Goal: Communication & Community: Answer question/provide support

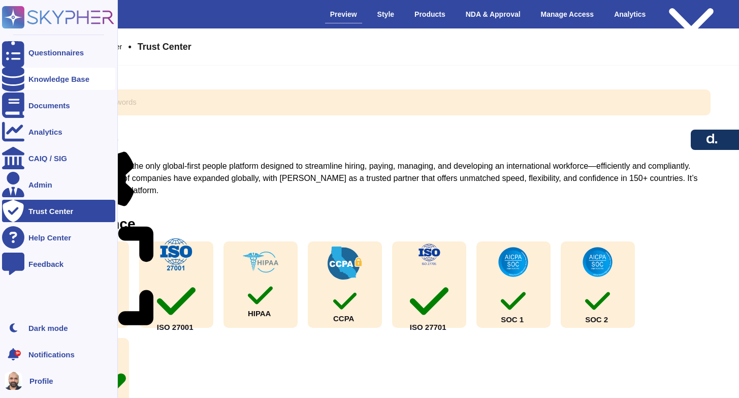
click at [49, 78] on div "Knowledge Base" at bounding box center [58, 79] width 61 height 8
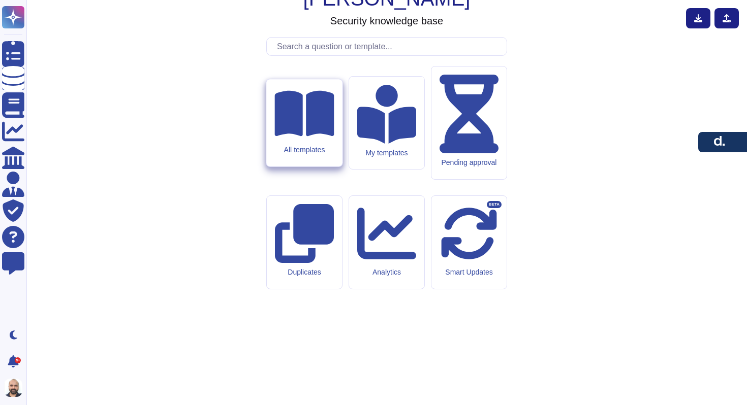
click at [302, 137] on icon at bounding box center [303, 114] width 59 height 46
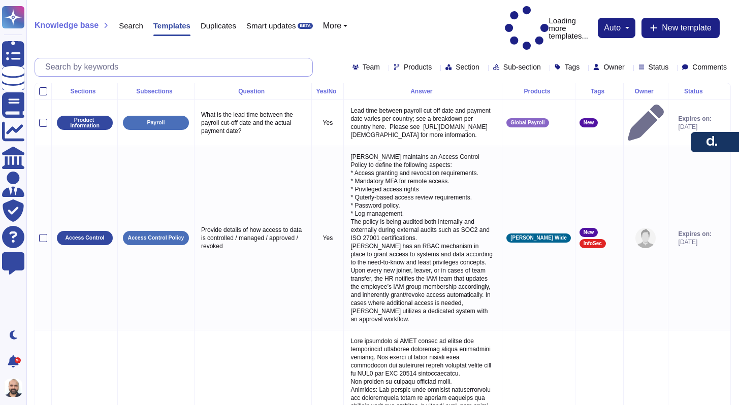
click at [210, 58] on input "text" at bounding box center [176, 67] width 272 height 18
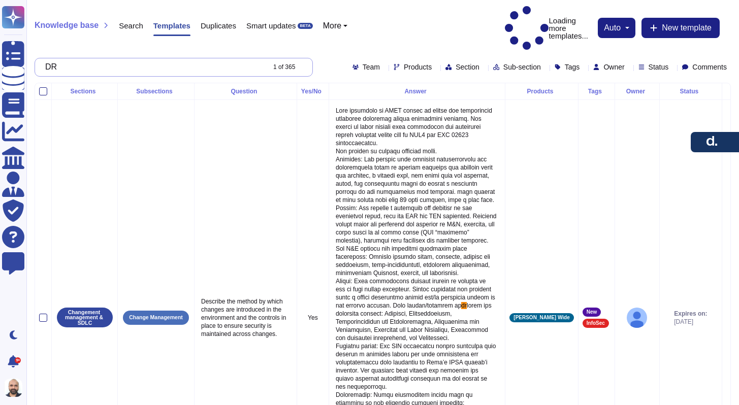
type input "D"
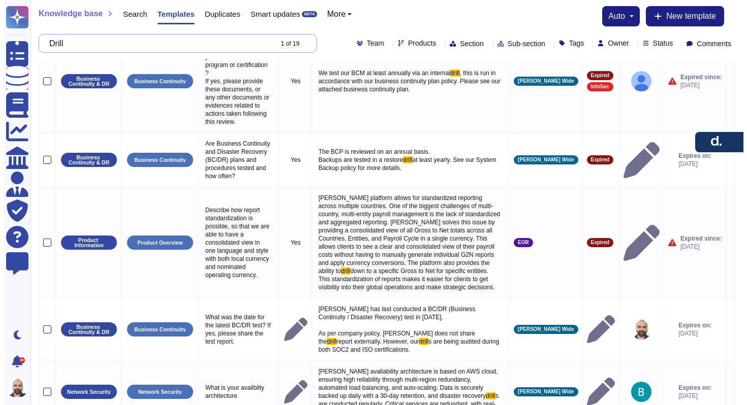
scroll to position [376, 0]
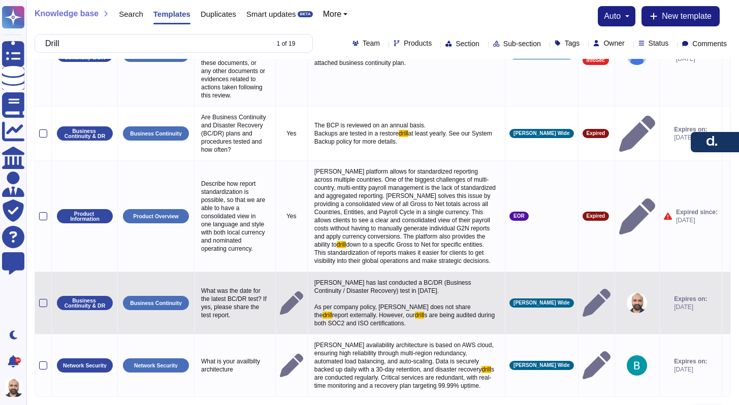
click at [727, 304] on icon at bounding box center [727, 304] width 0 height 0
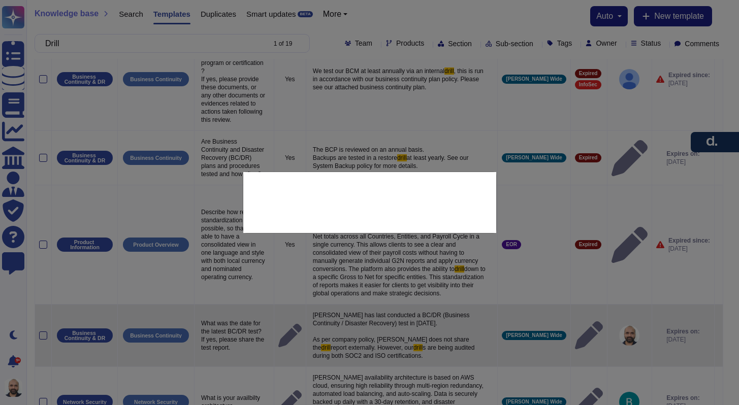
type input "Drill"
type textarea "What was the date for the latest BC/DR test? If yes, please share the test repo…"
type textarea "[PERSON_NAME] has last conducted a BC/DR (Business Continuity / Disaster Recove…"
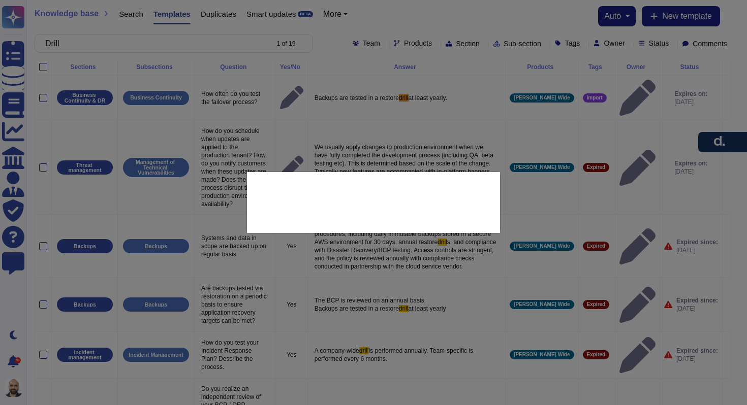
scroll to position [0, 0]
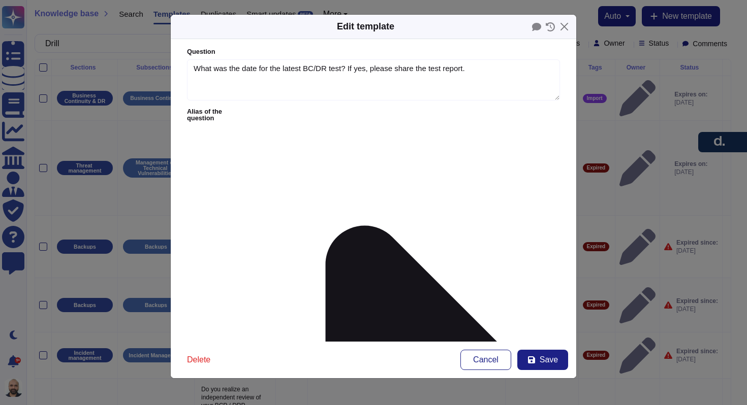
type textarea "What was the date for the latest BC/DR test? If yes, please share the test repo…"
click at [335, 71] on textarea "What was the date for the latest BC/DR test? If yes, please share the test repo…" at bounding box center [373, 80] width 373 height 42
type textarea "[PERSON_NAME] has last conducted our latest BC/DR (Business Continuity / Disast…"
type textarea "What was the date for the latest BC/DR drill? If yes, please share the test rep…"
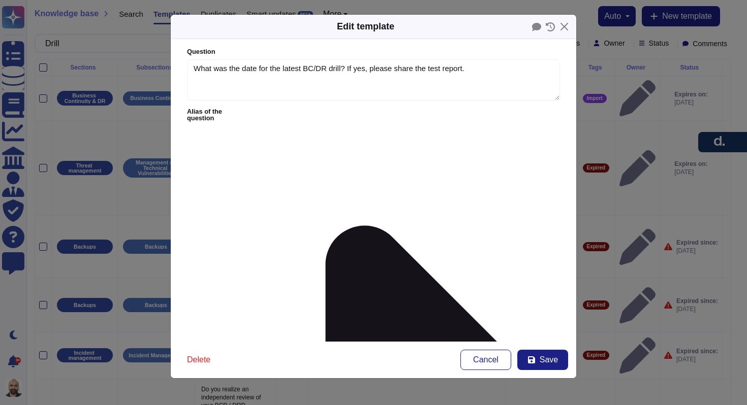
type textarea "[PERSON_NAME] has last conducted our latest BC/DR (Business Continuity / Disast…"
click at [295, 70] on textarea "What was the date for the latest BC/DR drill? If yes, please share the test rep…" at bounding box center [373, 80] width 373 height 42
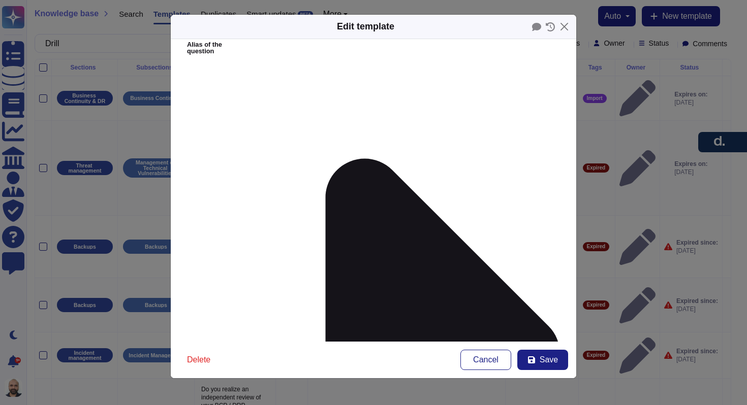
scroll to position [145, 0]
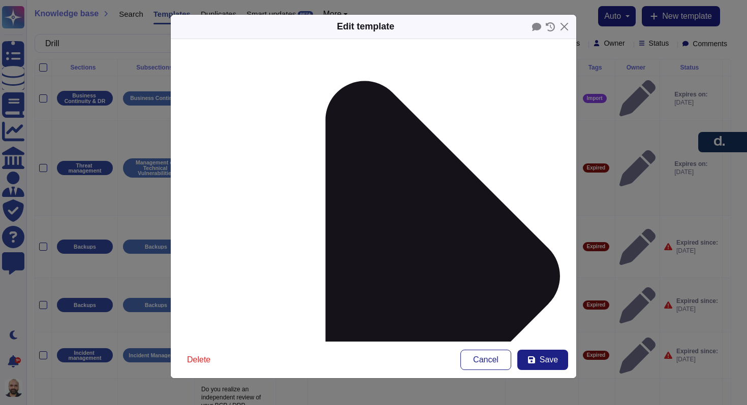
click at [231, 283] on div "From [DATE]" at bounding box center [240, 288] width 90 height 23
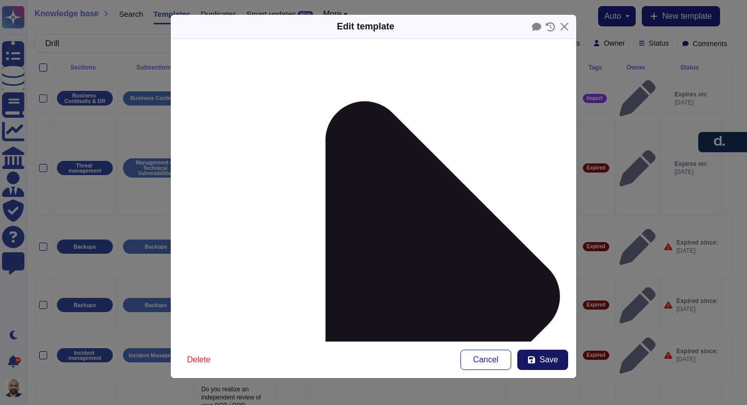
click at [542, 363] on span "Save" at bounding box center [549, 360] width 18 height 8
type textarea "What was the date for the latest BC/DR test? If yes, please share the test repo…"
type textarea "[PERSON_NAME] has last conducted a BC/DR (Business Continuity / Disaster Recove…"
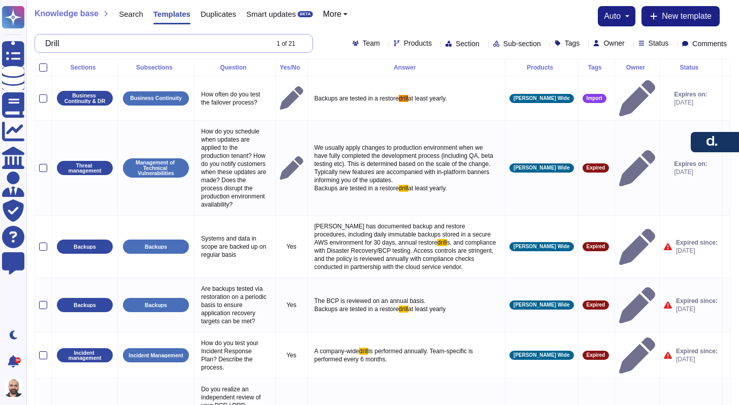
click at [194, 46] on input "Drill" at bounding box center [154, 44] width 228 height 18
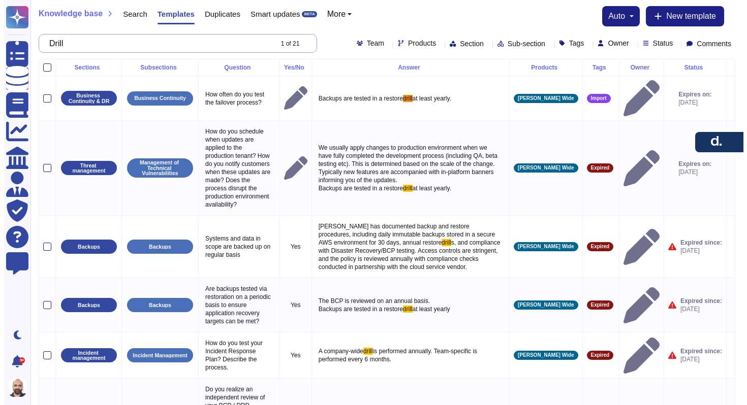
paste input "What was the date for the latest BC/DR drill? If yes, please share the test rep…"
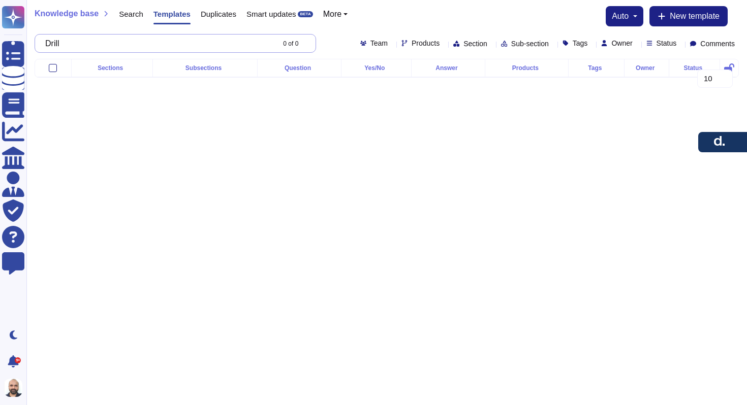
scroll to position [0, 129]
click at [194, 46] on input "DrillWhat was the date for the latest BC/DR [PERSON_NAME]? If yes, please share…" at bounding box center [157, 44] width 234 height 18
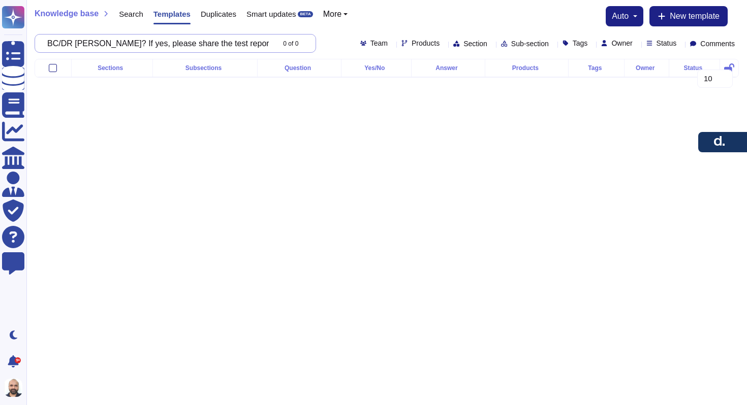
paste input "text"
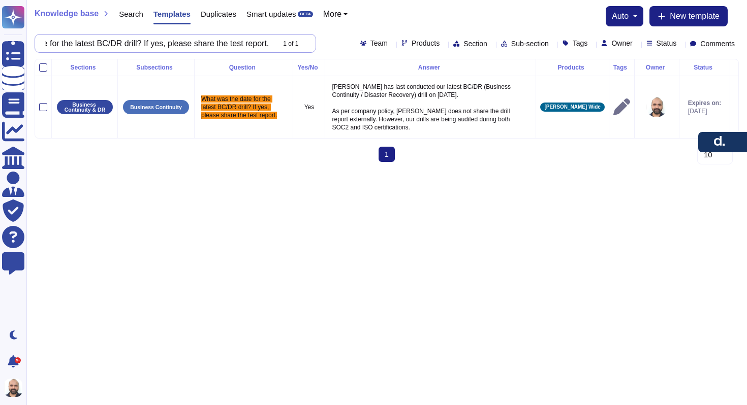
scroll to position [0, 112]
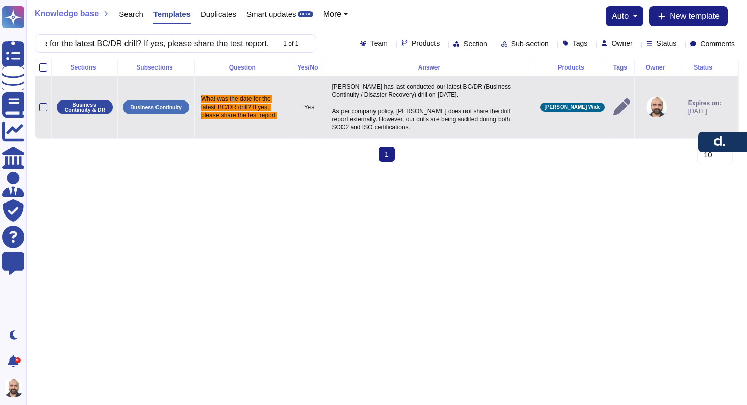
click at [730, 107] on td at bounding box center [734, 107] width 9 height 63
type input "What was the date for the latest BC/DR drill? If yes, please share the test rep…"
click at [734, 108] on icon at bounding box center [734, 108] width 0 height 0
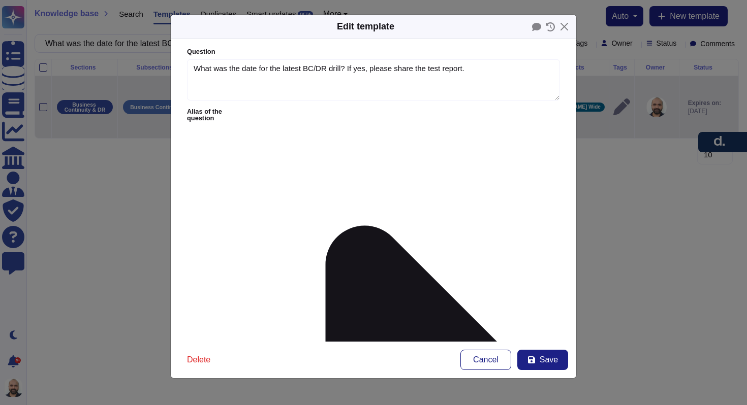
type textarea "What was the date for the latest BC/DR drill? If yes, please share the test rep…"
type textarea "[PERSON_NAME] has last conducted our latest BC/DR (Business Continuity / Disast…"
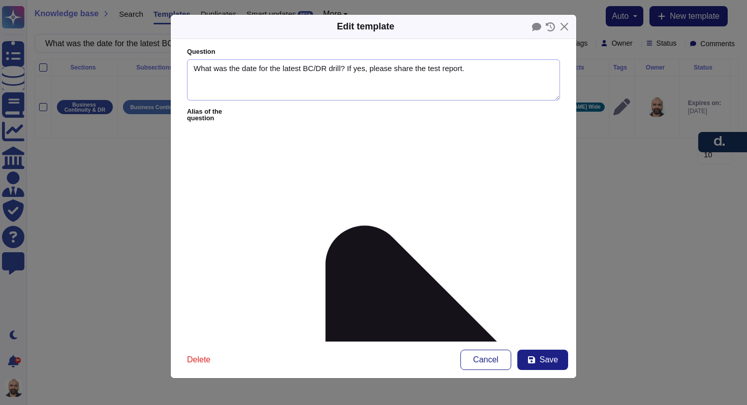
click at [212, 74] on textarea "What was the date for the latest BC/DR drill? If yes, please share the test rep…" at bounding box center [373, 80] width 373 height 42
click at [197, 69] on textarea "What was the date for the latest BC/DR drill? If yes, please share the test rep…" at bounding box center [373, 80] width 373 height 42
click at [215, 70] on textarea "What was the date for the latest BC/DR drill? If yes, please share the test rep…" at bounding box center [373, 80] width 373 height 42
click at [353, 71] on textarea "When did [PERSON_NAME] last conduct BC/DR drill? If yes, please share the test …" at bounding box center [373, 80] width 373 height 42
click at [333, 74] on textarea "When did [PERSON_NAME] last conduct BC/DR drill? If yes, please share the test …" at bounding box center [373, 80] width 373 height 42
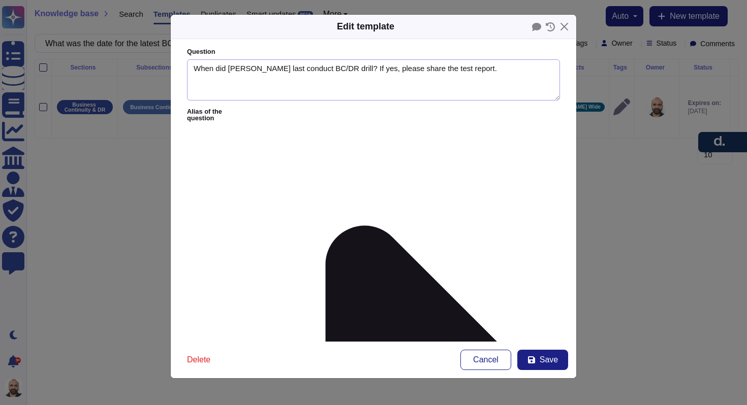
click at [333, 74] on textarea "When did [PERSON_NAME] last conduct BC/DR drill? If yes, please share the test …" at bounding box center [373, 80] width 373 height 42
click at [533, 362] on icon at bounding box center [531, 360] width 7 height 7
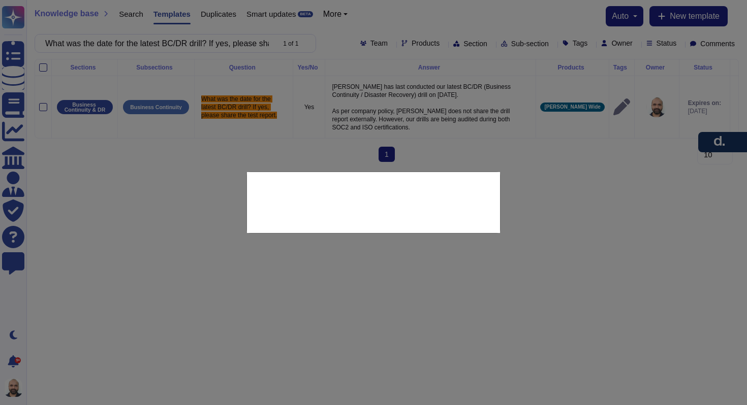
type textarea "What was the date for the latest BC/DR drill? If yes, please share the test rep…"
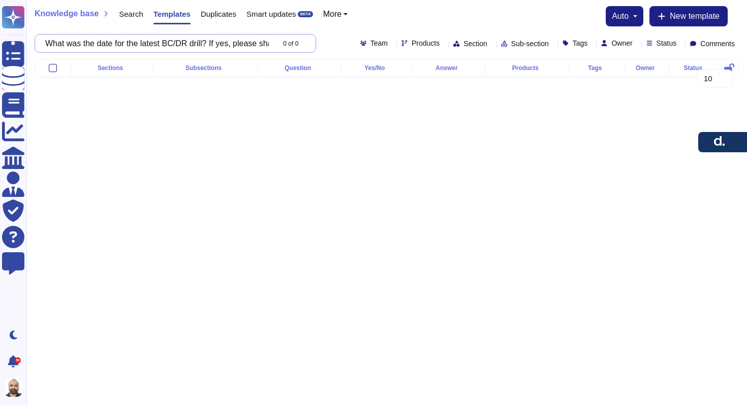
click at [119, 42] on input "What was the date for the latest BC/DR drill? If yes, please share the test rep…" at bounding box center [157, 44] width 234 height 18
paste input "en did [PERSON_NAME] last conduc"
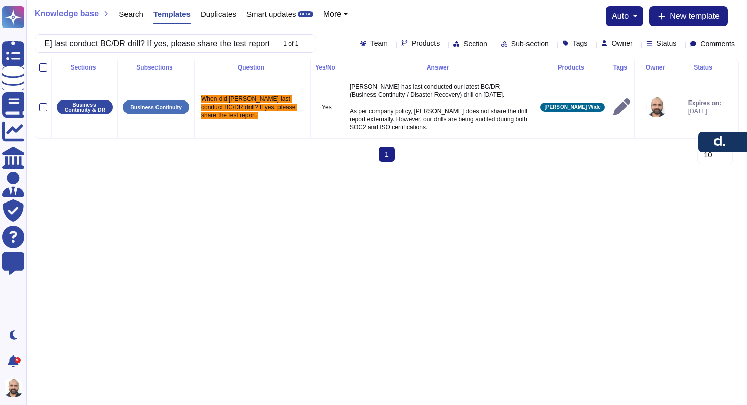
type input "When did [PERSON_NAME] last conduct BC/DR drill? If yes, please share the test …"
